Goal: Check status: Check status

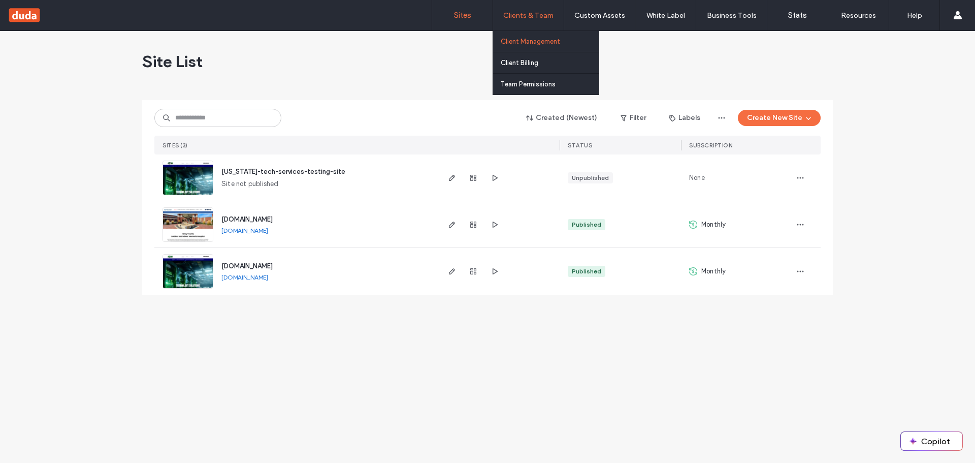
click at [527, 40] on label "Client Management" at bounding box center [530, 42] width 59 height 8
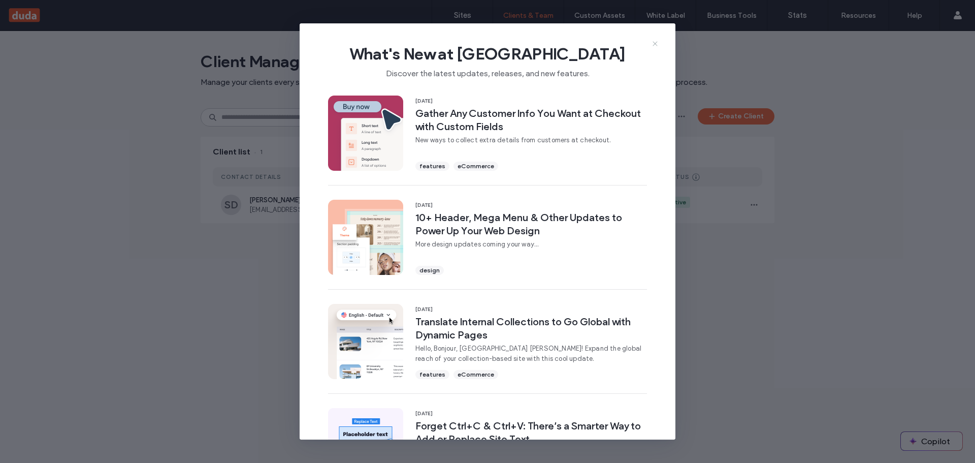
click at [653, 43] on icon at bounding box center [655, 44] width 8 height 8
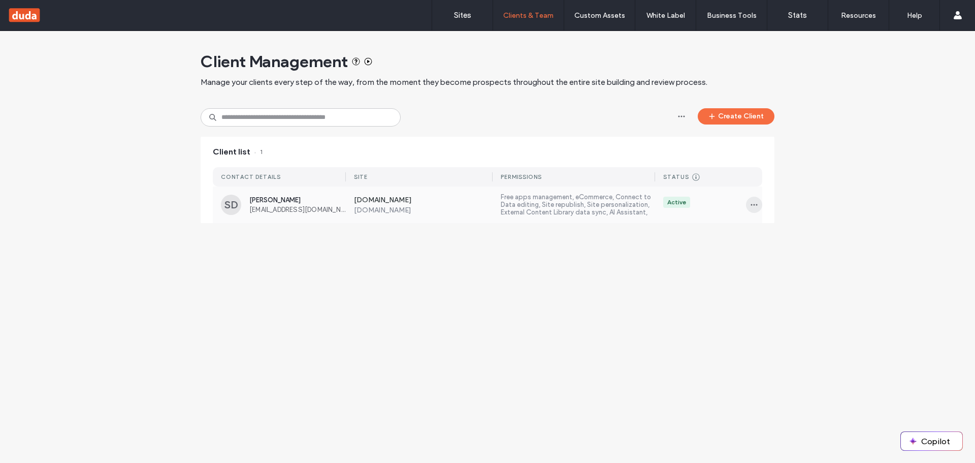
click at [754, 204] on icon "button" at bounding box center [754, 205] width 8 height 8
click at [757, 236] on span at bounding box center [761, 231] width 12 height 11
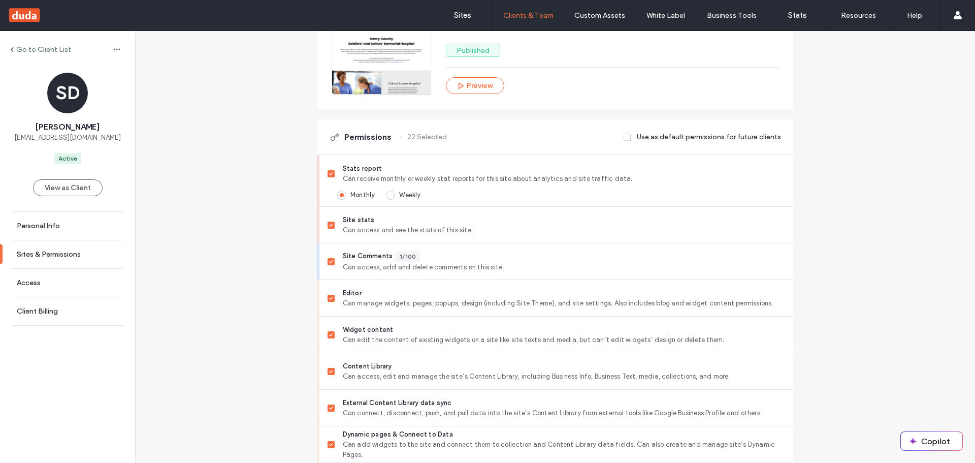
scroll to position [203, 0]
click at [329, 172] on icon at bounding box center [331, 172] width 4 height 3
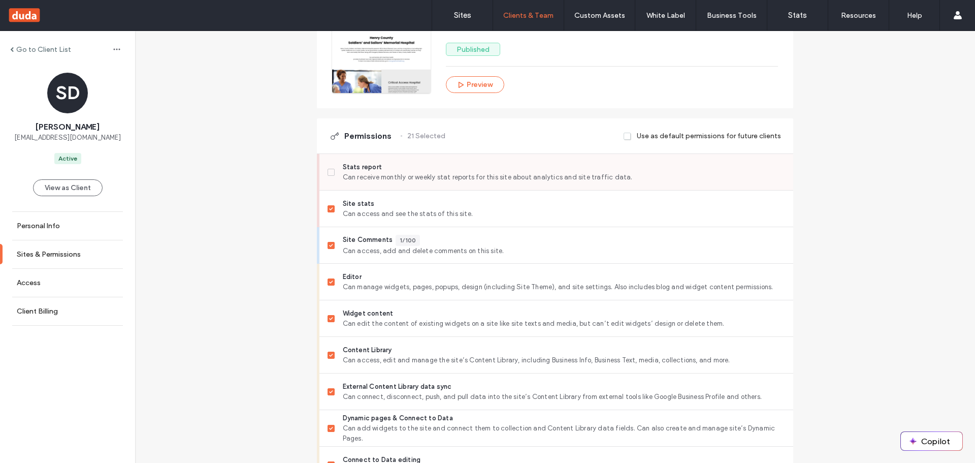
click at [329, 171] on icon at bounding box center [331, 172] width 4 height 3
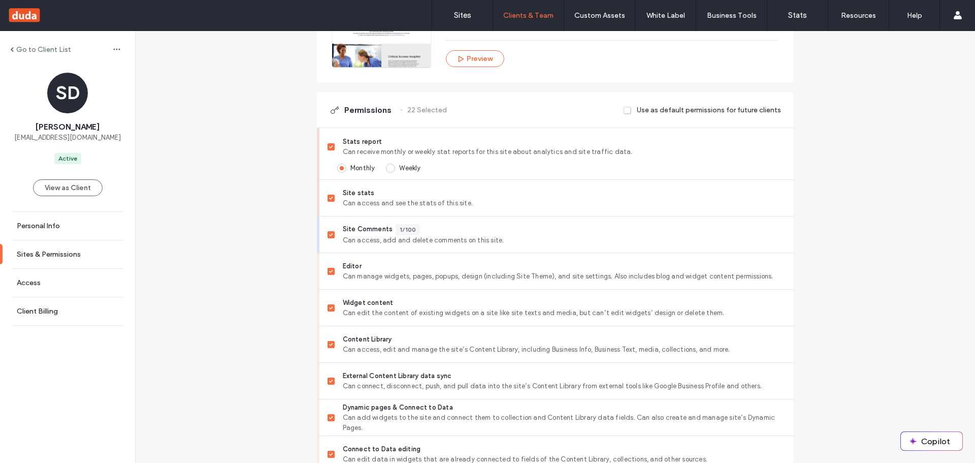
scroll to position [0, 0]
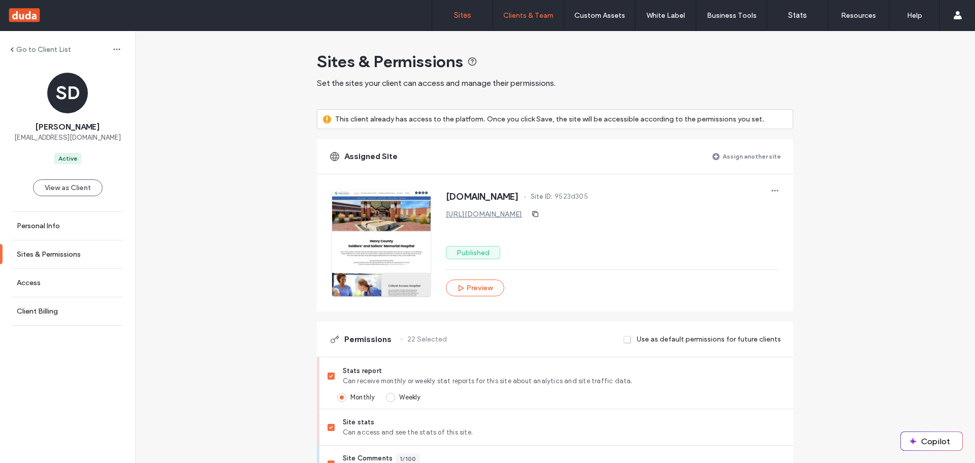
click at [458, 15] on label "Sites" at bounding box center [462, 15] width 17 height 9
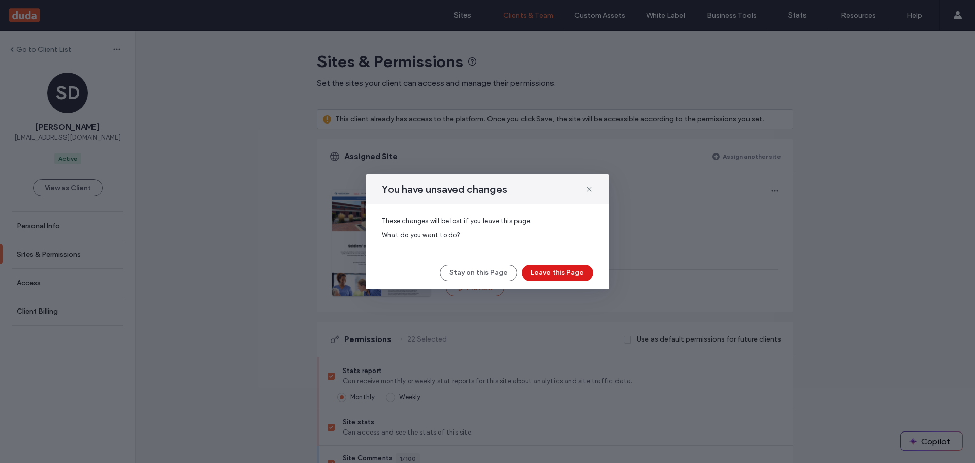
click at [527, 11] on div "You have unsaved changes These changes will be lost if you leave this page. Wha…" at bounding box center [487, 231] width 975 height 463
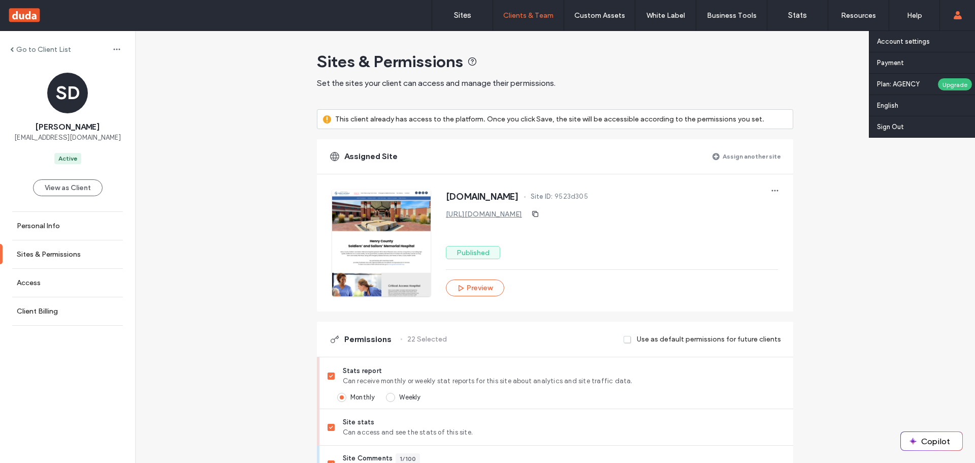
click at [959, 13] on use at bounding box center [957, 15] width 8 height 8
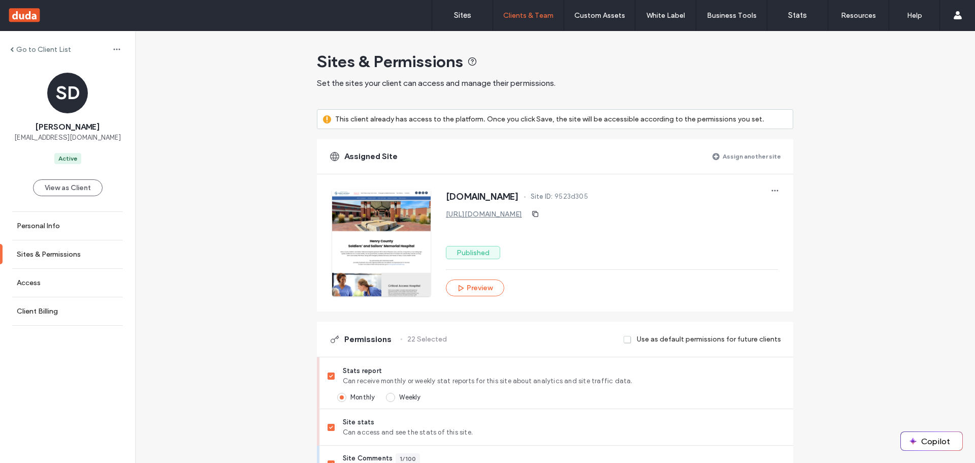
click at [12, 47] on span at bounding box center [12, 49] width 4 height 5
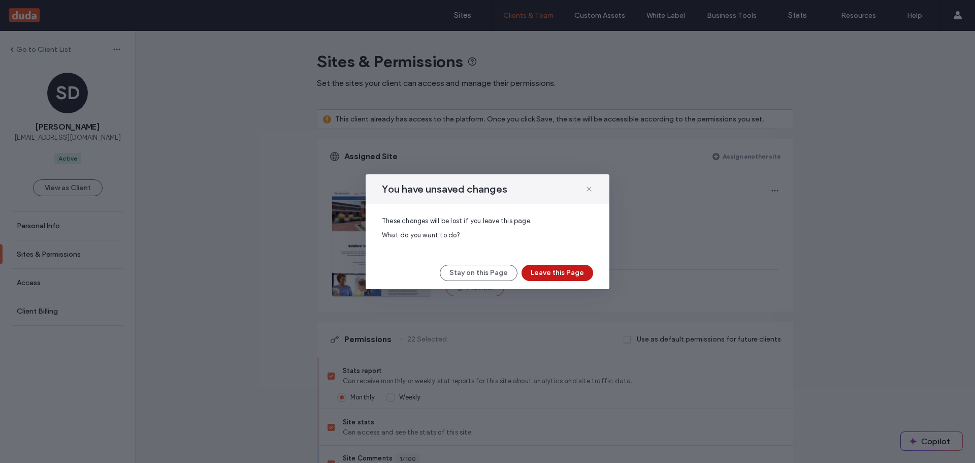
click at [553, 274] on button "Leave this Page" at bounding box center [558, 273] width 72 height 16
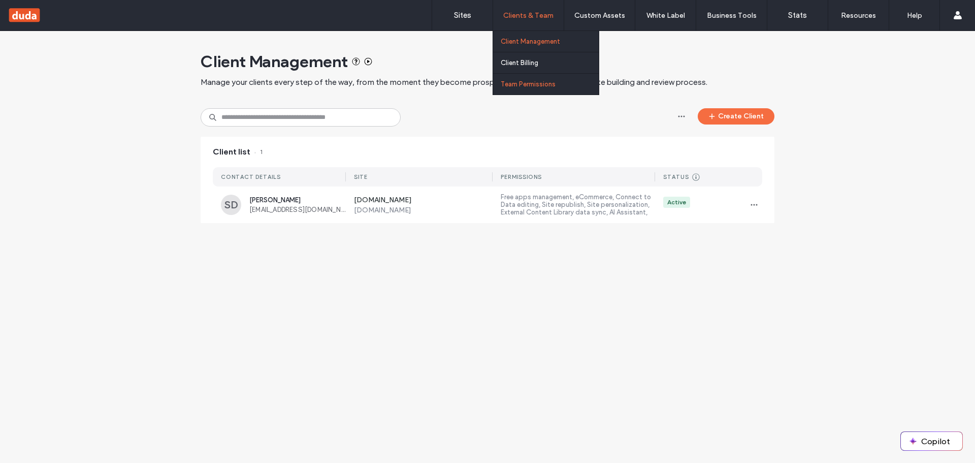
click at [510, 82] on label "Team Permissions" at bounding box center [528, 84] width 55 height 8
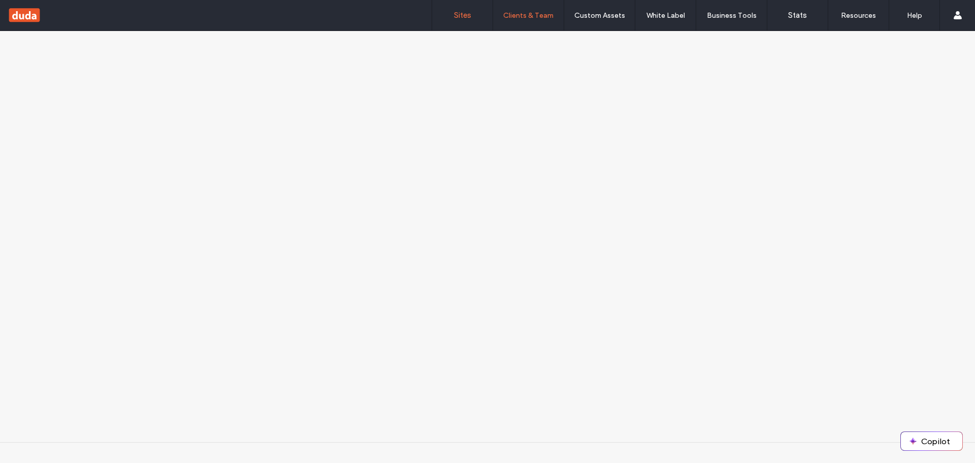
click at [463, 13] on label "Sites" at bounding box center [462, 15] width 17 height 9
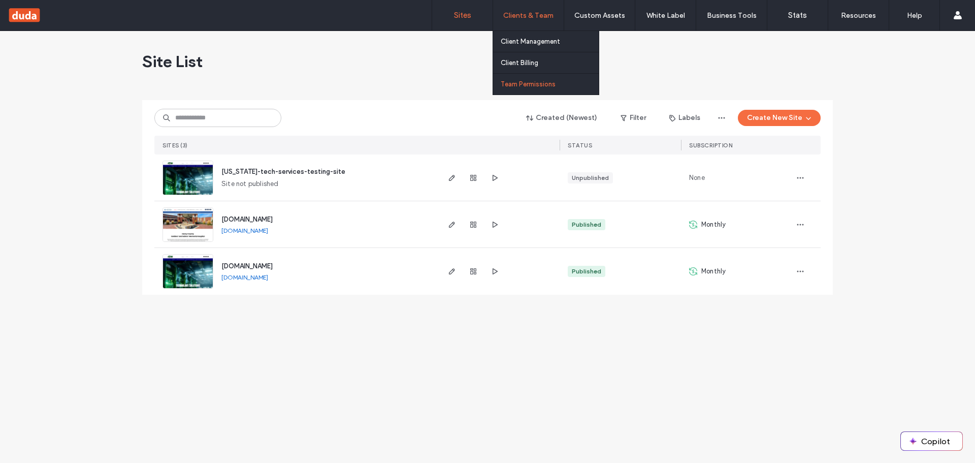
click at [518, 84] on label "Team Permissions" at bounding box center [528, 84] width 55 height 8
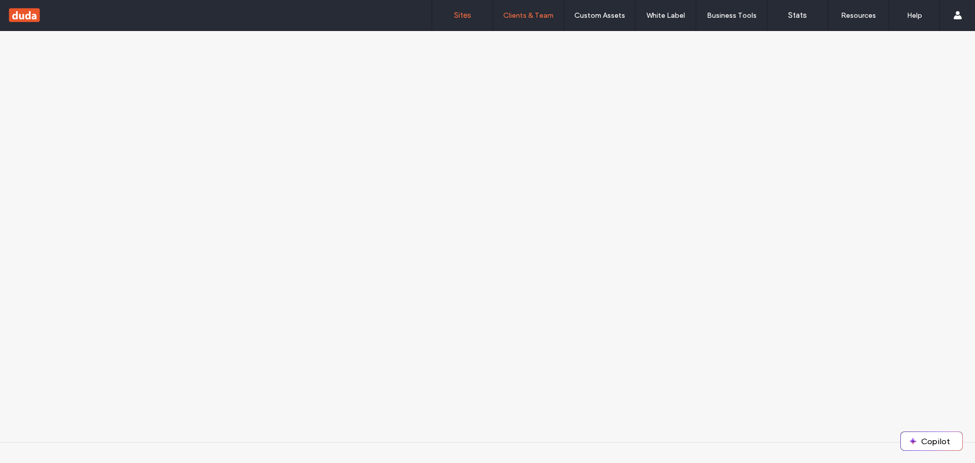
click at [470, 12] on label "Sites" at bounding box center [462, 15] width 17 height 9
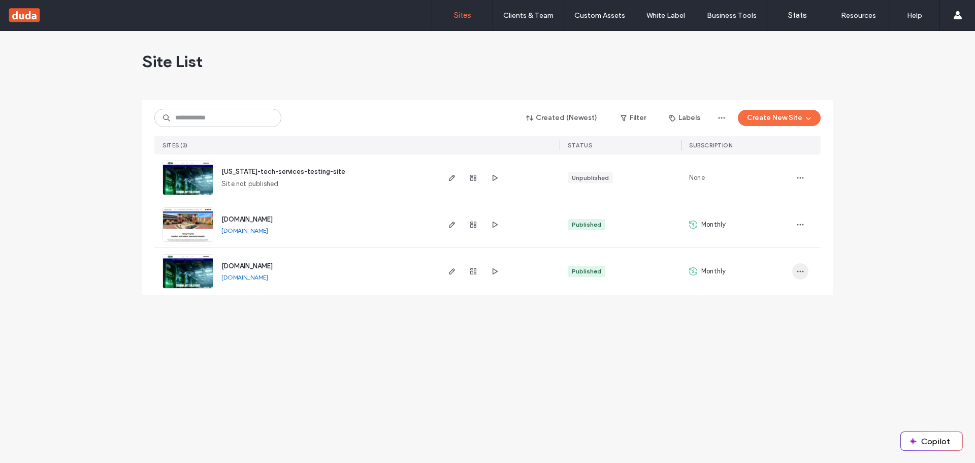
click at [798, 277] on span "button" at bounding box center [800, 271] width 16 height 16
click at [798, 270] on icon "button" at bounding box center [801, 271] width 8 height 8
click at [849, 242] on div "Site List Created (Newest) Filter Labels Create New Site SITES (3) STATUS SUBSC…" at bounding box center [487, 247] width 975 height 432
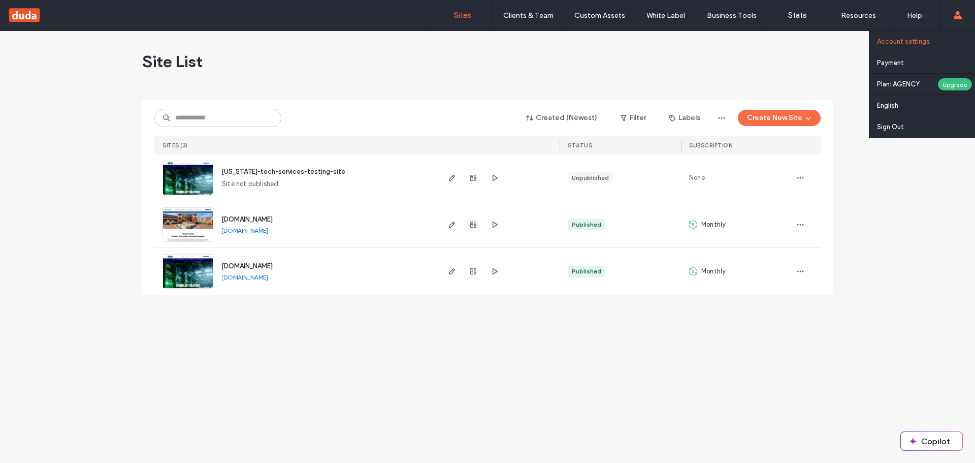
click at [890, 37] on link "Account settings" at bounding box center [926, 41] width 98 height 21
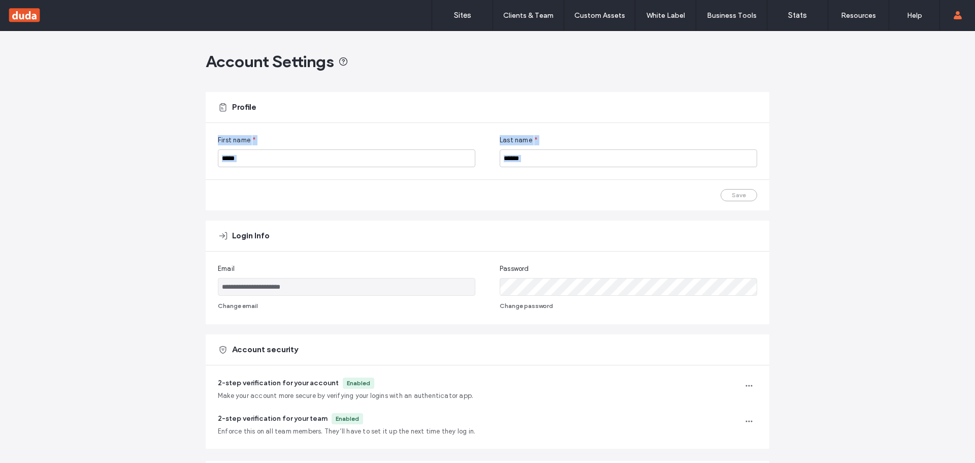
drag, startPoint x: 193, startPoint y: 142, endPoint x: 523, endPoint y: 192, distance: 334.3
click at [523, 192] on div "**********" at bounding box center [487, 411] width 975 height 761
click at [475, 224] on div "Login Info" at bounding box center [488, 235] width 564 height 30
click at [467, 10] on link "Sites" at bounding box center [462, 15] width 60 height 30
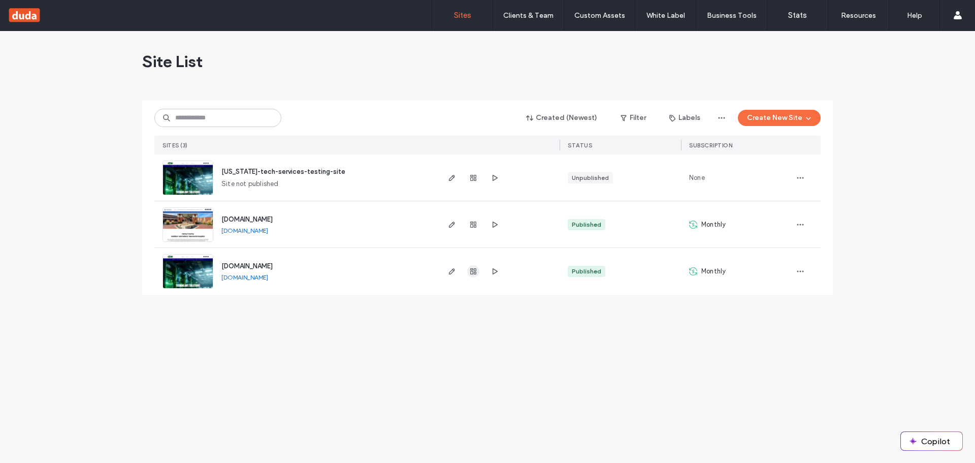
click at [469, 270] on icon "button" at bounding box center [473, 271] width 8 height 8
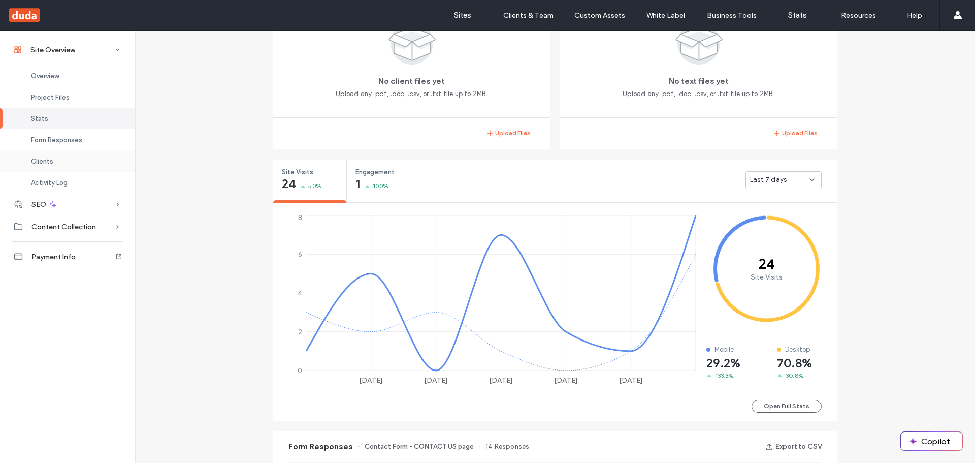
scroll to position [254, 0]
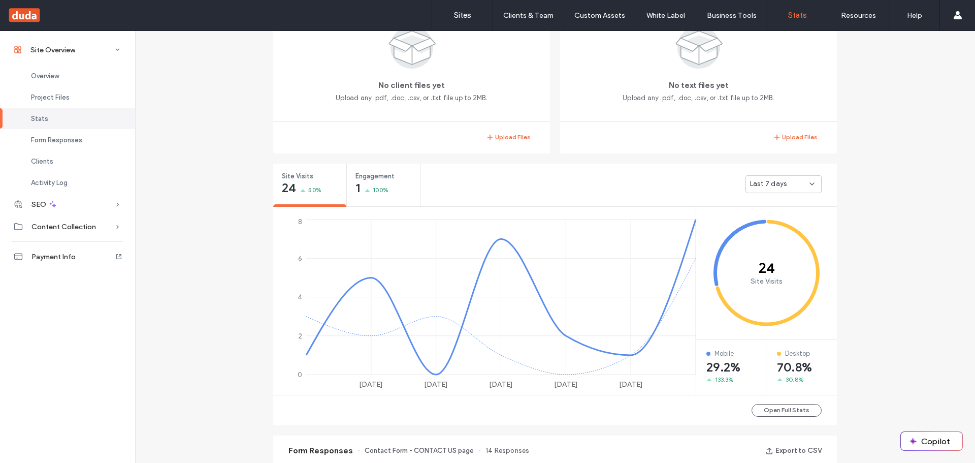
click at [794, 15] on label "Stats" at bounding box center [797, 15] width 19 height 9
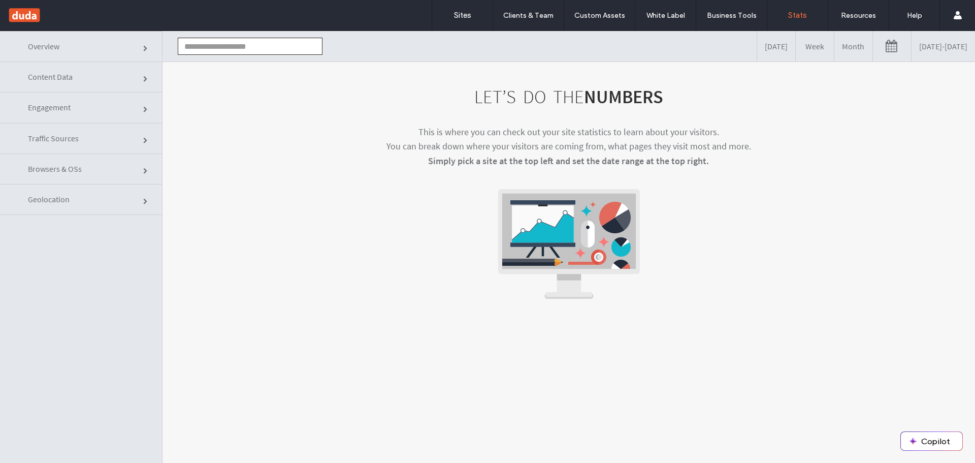
click link "Traffic Sources"
click span
click at [143, 138] on span "Traffic Sources" at bounding box center [146, 141] width 6 height 6
click link "Engagement"
click link "Geolocation"
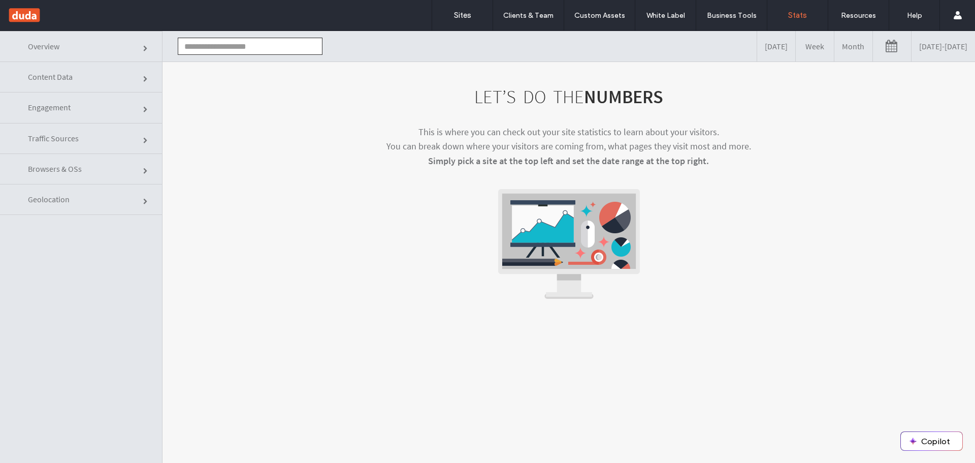
click link "Traffic Sources"
click link "Overview"
